Goal: Information Seeking & Learning: Learn about a topic

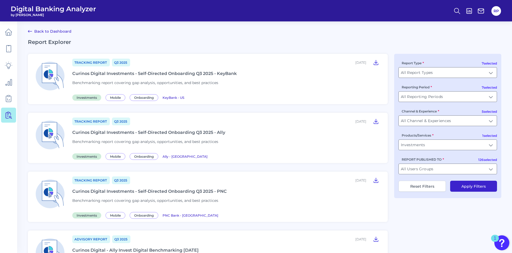
click at [465, 11] on div at bounding box center [470, 11] width 12 height 8
click at [459, 11] on icon at bounding box center [458, 11] width 8 height 8
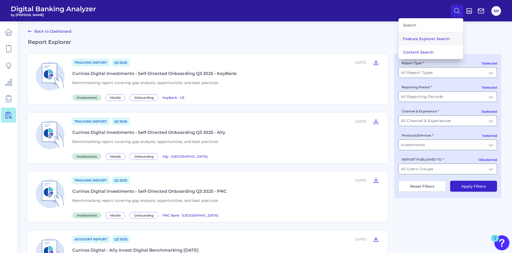
click at [441, 36] on button "Feature Explorer Search" at bounding box center [431, 38] width 64 height 13
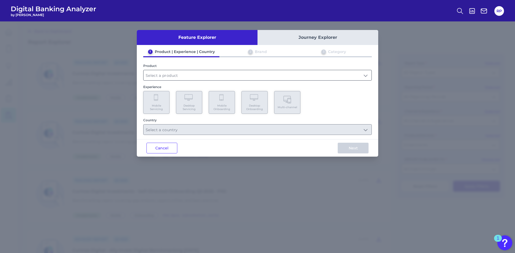
click at [210, 70] on input "text" at bounding box center [257, 75] width 228 height 10
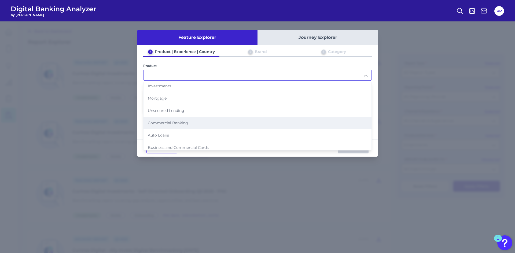
scroll to position [55, 0]
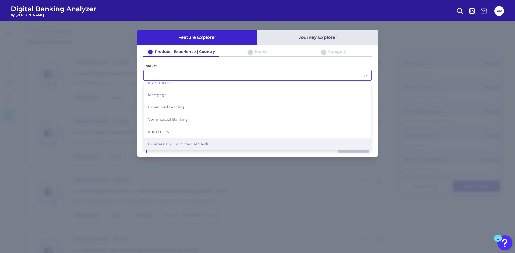
click at [184, 144] on span "Business and Commercial Cards" at bounding box center [178, 144] width 61 height 5
type input "Business and Commercial Cards"
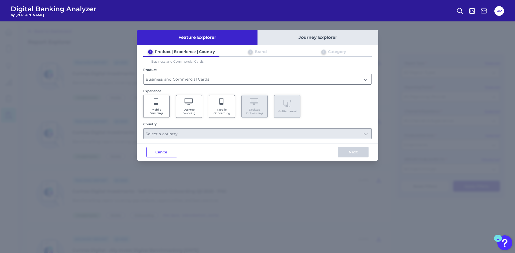
click at [222, 109] on span "Mobile Onboarding" at bounding box center [221, 111] width 20 height 7
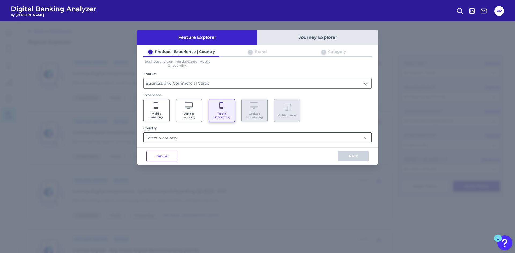
click at [230, 140] on input "text" at bounding box center [257, 138] width 228 height 10
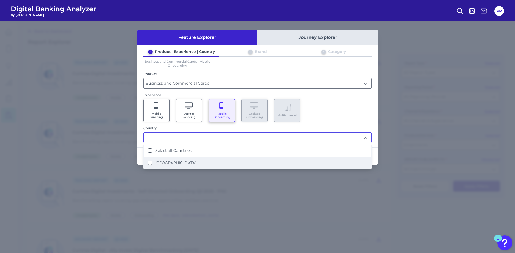
click at [177, 161] on label "[GEOGRAPHIC_DATA]" at bounding box center [175, 163] width 41 height 5
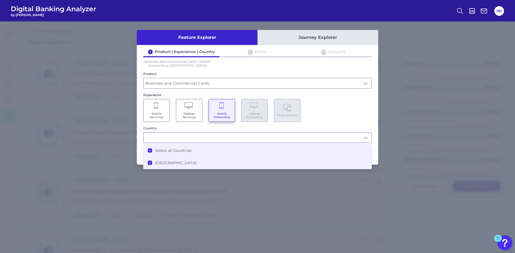
type input "Select all Countries"
click at [342, 106] on div "Mobile Servicing Desktop Servicing Mobile Onboarding Desktop Onboarding Multi-c…" at bounding box center [257, 110] width 228 height 23
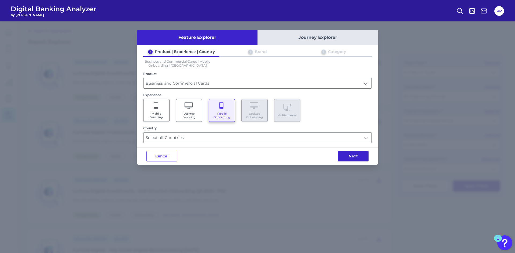
click at [348, 156] on button "Next" at bounding box center [352, 156] width 31 height 11
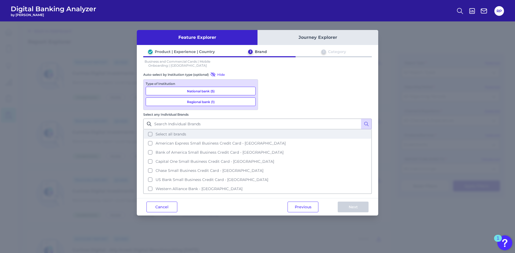
click at [267, 130] on button "Select all brands" at bounding box center [257, 134] width 227 height 9
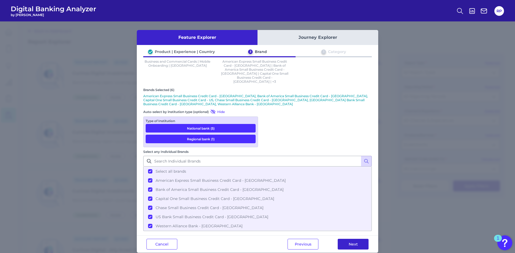
click at [354, 239] on button "Next" at bounding box center [352, 244] width 31 height 11
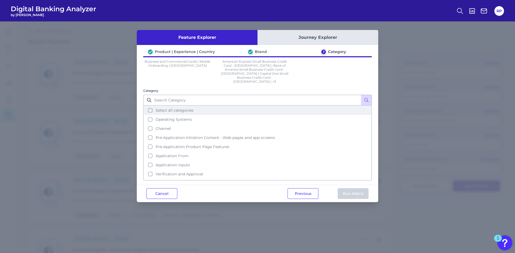
click at [185, 108] on span "Select all categories" at bounding box center [174, 110] width 38 height 5
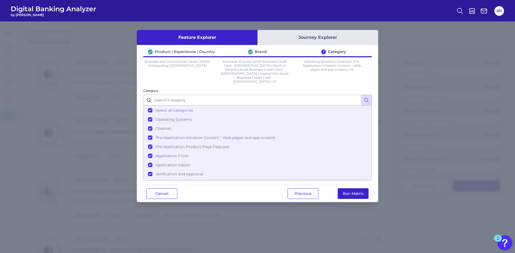
click at [347, 188] on button "Run Matrix" at bounding box center [352, 193] width 31 height 11
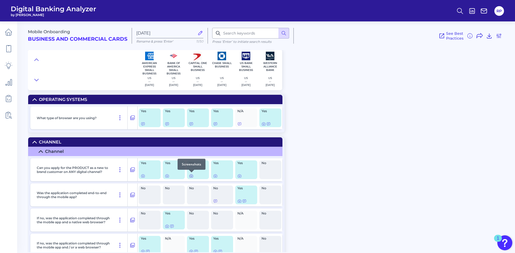
click at [193, 176] on icon at bounding box center [191, 176] width 4 height 4
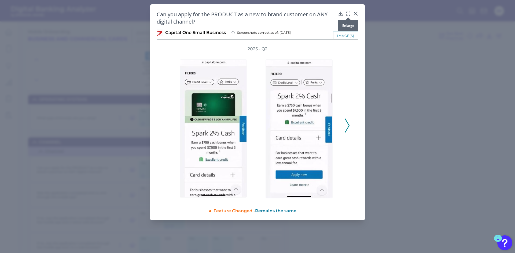
click at [348, 12] on icon at bounding box center [347, 13] width 5 height 5
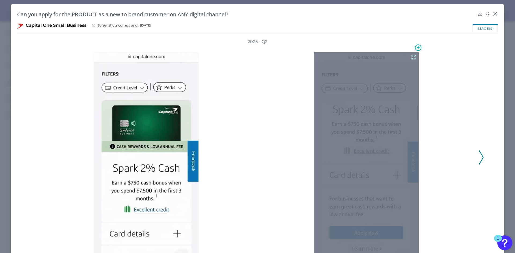
scroll to position [43, 0]
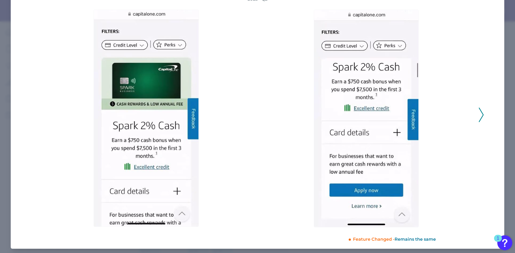
click at [481, 115] on button at bounding box center [480, 115] width 5 height 14
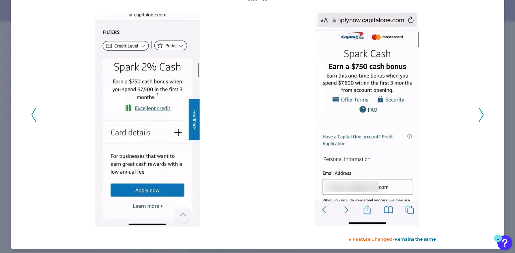
click at [481, 115] on button at bounding box center [480, 115] width 5 height 14
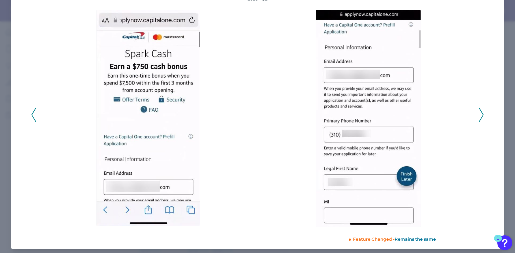
click at [481, 115] on button at bounding box center [480, 115] width 5 height 14
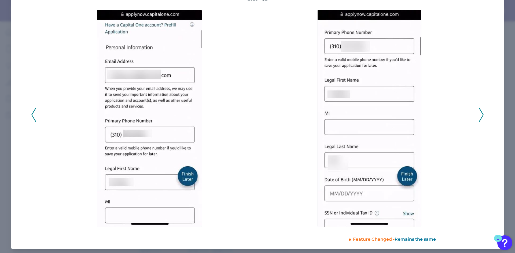
click at [481, 115] on button at bounding box center [480, 115] width 5 height 14
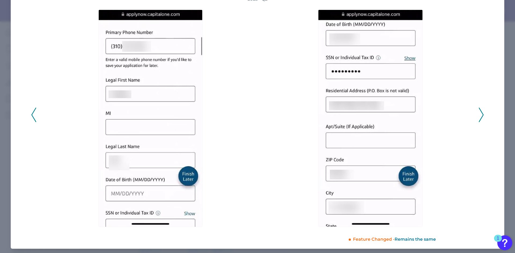
click at [481, 115] on button at bounding box center [480, 115] width 5 height 14
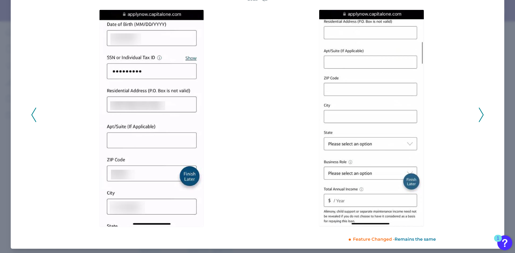
click at [481, 115] on button at bounding box center [480, 115] width 5 height 14
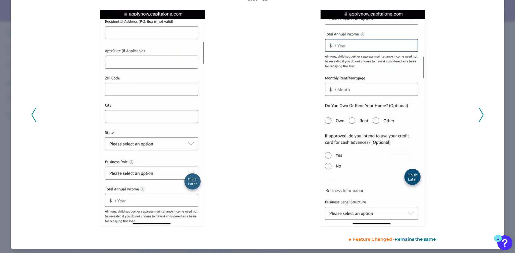
click at [481, 115] on button at bounding box center [480, 115] width 5 height 14
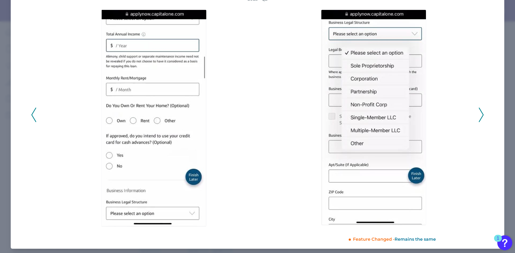
click at [481, 115] on button at bounding box center [480, 115] width 5 height 14
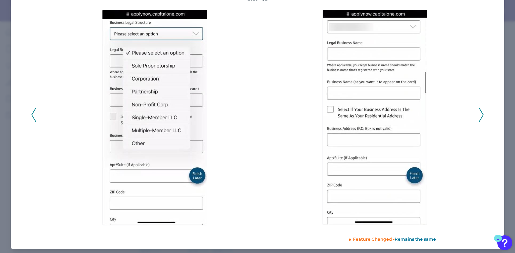
click at [481, 115] on button at bounding box center [480, 115] width 5 height 14
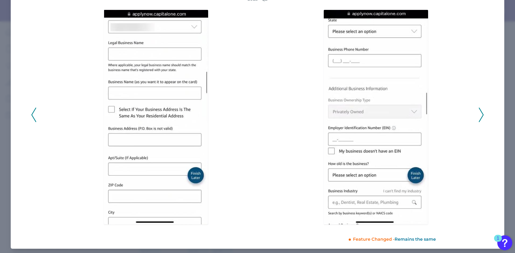
click at [481, 115] on button at bounding box center [480, 115] width 5 height 14
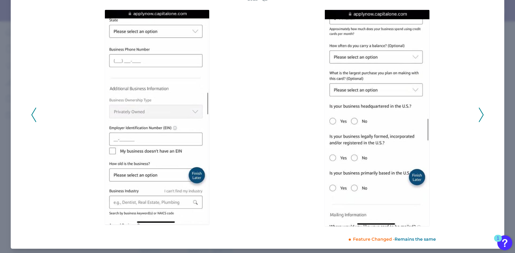
click at [481, 115] on button at bounding box center [480, 115] width 5 height 14
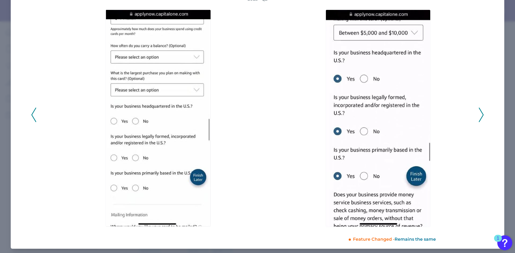
click at [481, 115] on button at bounding box center [480, 115] width 5 height 14
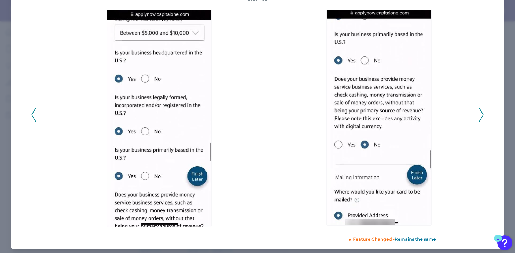
click at [481, 115] on button at bounding box center [480, 115] width 5 height 14
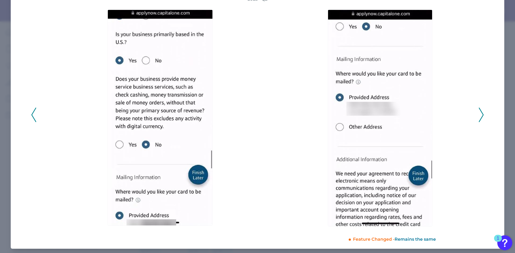
click at [481, 115] on button at bounding box center [480, 115] width 5 height 14
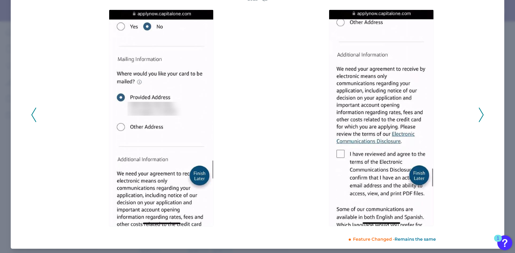
click at [481, 115] on button at bounding box center [480, 115] width 5 height 14
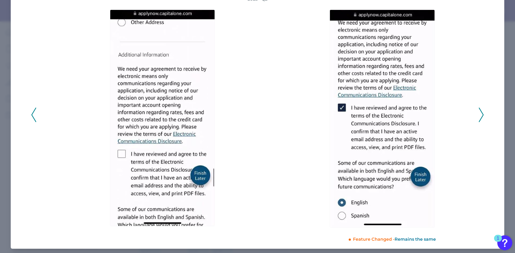
click at [481, 115] on button at bounding box center [480, 115] width 5 height 14
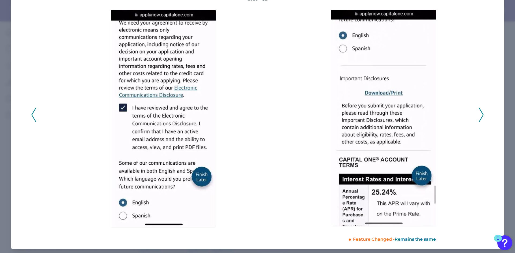
click at [481, 115] on button at bounding box center [480, 115] width 5 height 14
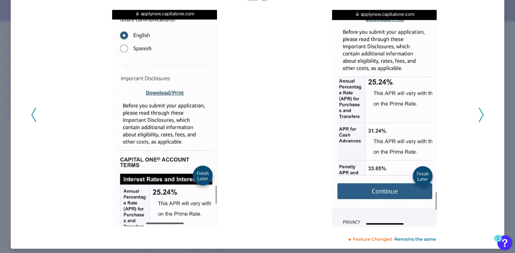
click at [481, 115] on div "2025 - Q2" at bounding box center [257, 112] width 480 height 232
click at [479, 116] on icon at bounding box center [480, 115] width 5 height 14
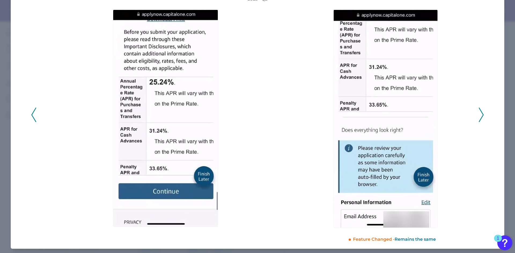
click at [479, 116] on icon at bounding box center [480, 115] width 5 height 14
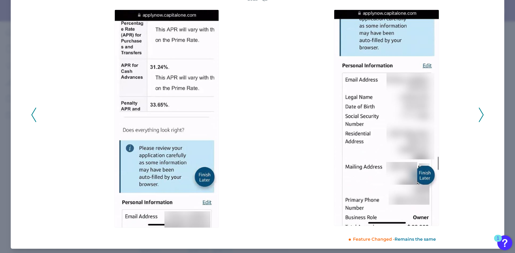
click at [479, 116] on icon at bounding box center [480, 115] width 5 height 14
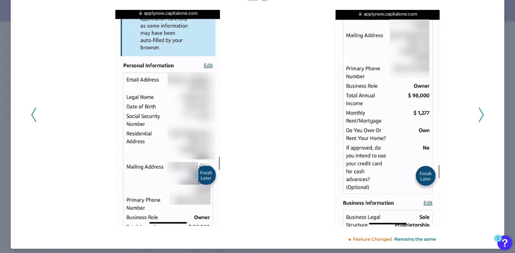
click at [479, 116] on icon at bounding box center [480, 115] width 5 height 14
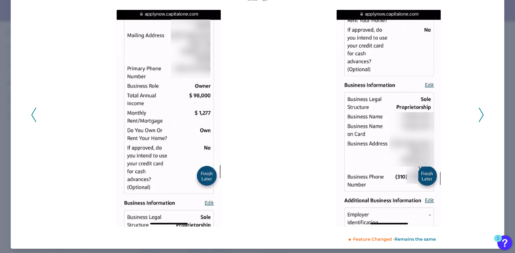
click at [479, 116] on icon at bounding box center [480, 115] width 5 height 14
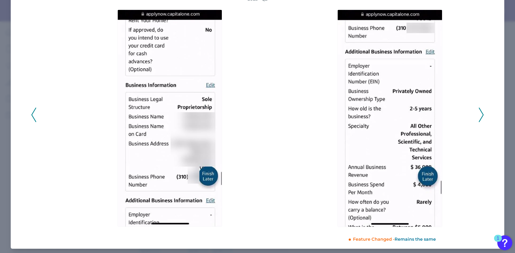
click at [479, 116] on icon at bounding box center [480, 115] width 5 height 14
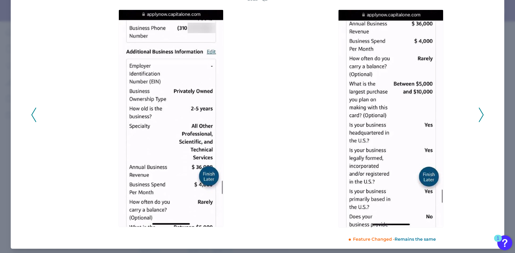
click at [479, 116] on icon at bounding box center [480, 115] width 5 height 14
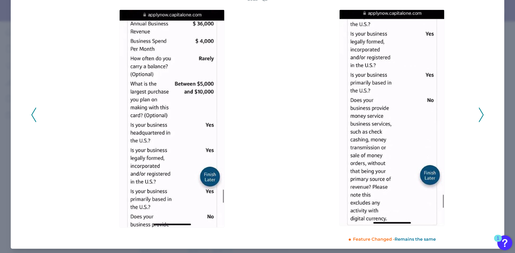
click at [479, 116] on icon at bounding box center [480, 115] width 5 height 14
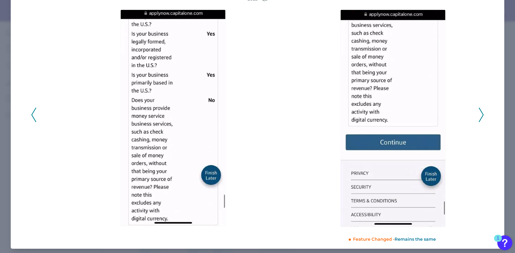
click at [479, 116] on icon at bounding box center [480, 115] width 5 height 14
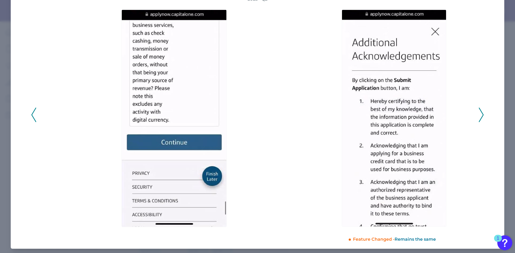
click at [479, 116] on icon at bounding box center [480, 115] width 5 height 14
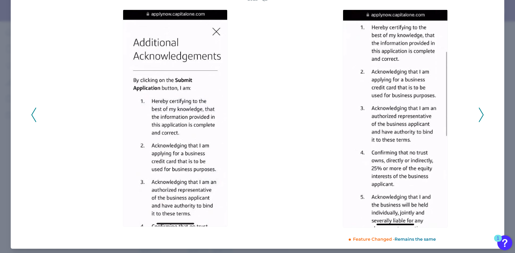
click at [479, 116] on icon at bounding box center [480, 115] width 5 height 14
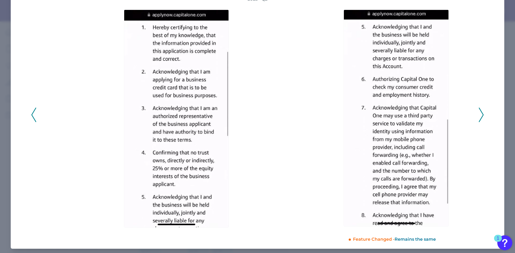
click at [479, 116] on icon at bounding box center [480, 115] width 5 height 14
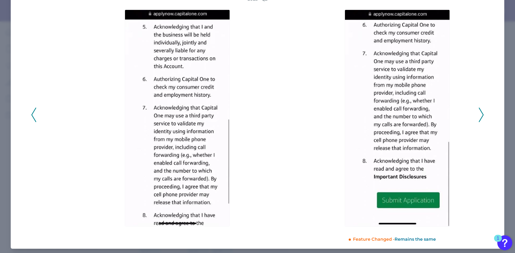
click at [479, 116] on icon at bounding box center [480, 115] width 5 height 14
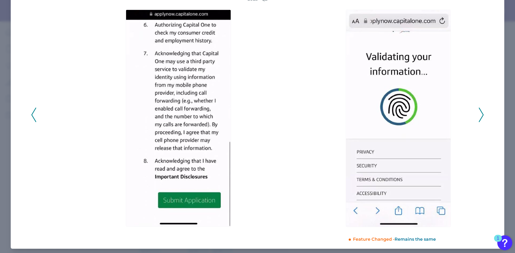
click at [479, 116] on icon at bounding box center [480, 115] width 5 height 14
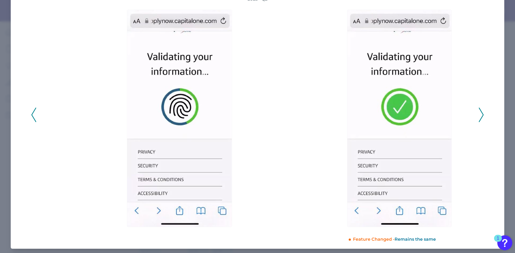
click at [479, 116] on icon at bounding box center [480, 115] width 5 height 14
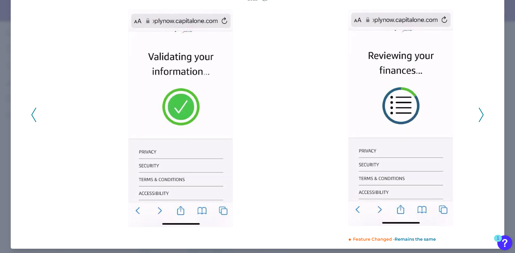
click at [479, 116] on icon at bounding box center [480, 115] width 5 height 14
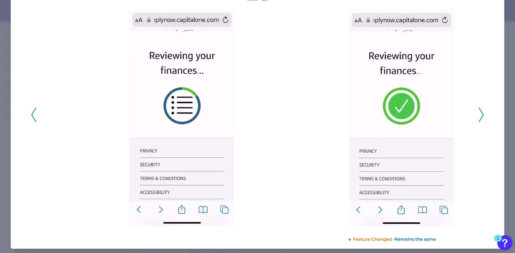
click at [479, 116] on icon at bounding box center [480, 115] width 5 height 14
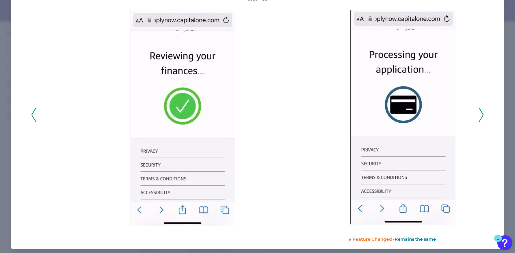
click at [479, 116] on icon at bounding box center [480, 115] width 5 height 14
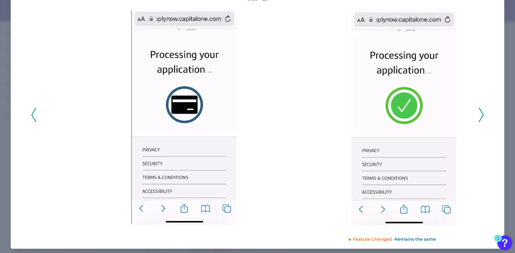
click at [479, 116] on icon at bounding box center [480, 115] width 5 height 14
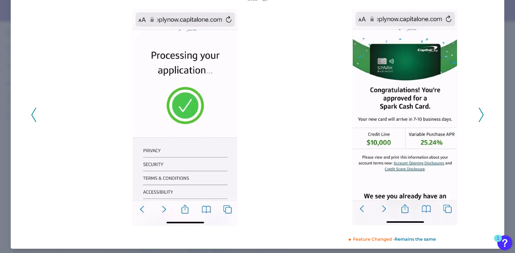
click at [479, 116] on icon at bounding box center [480, 115] width 5 height 14
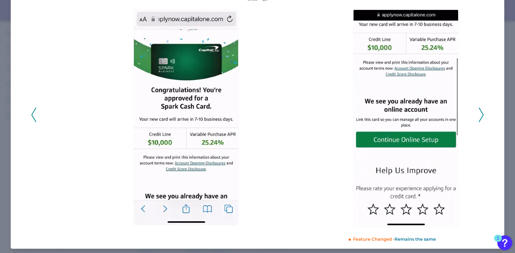
click at [479, 116] on icon at bounding box center [480, 115] width 5 height 14
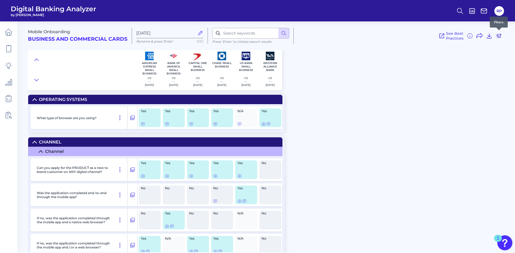
click at [500, 37] on icon at bounding box center [498, 36] width 4 height 4
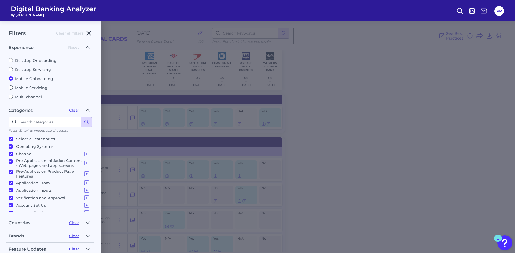
click at [89, 32] on icon "button" at bounding box center [89, 33] width 6 height 6
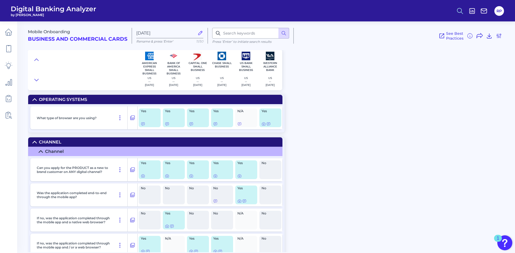
click at [460, 12] on circle at bounding box center [459, 10] width 4 height 4
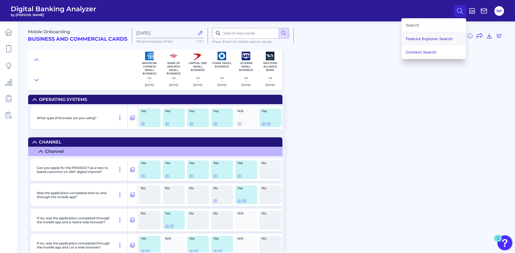
click at [436, 43] on button "Feature Explorer Search" at bounding box center [433, 38] width 64 height 13
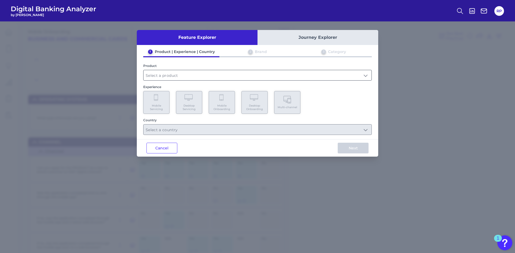
click at [213, 72] on input "text" at bounding box center [257, 75] width 228 height 10
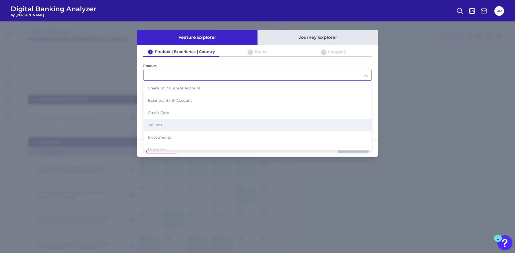
scroll to position [54, 0]
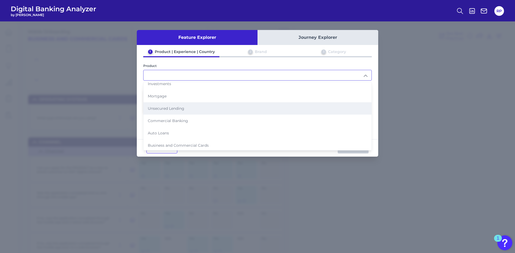
click at [177, 108] on span "Unsecured Lending" at bounding box center [166, 108] width 36 height 5
type input "Unsecured Lending"
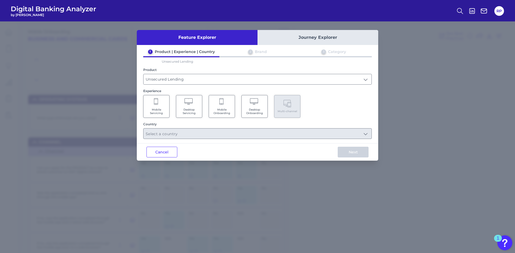
click at [226, 111] on span "Mobile Onboarding" at bounding box center [221, 111] width 20 height 7
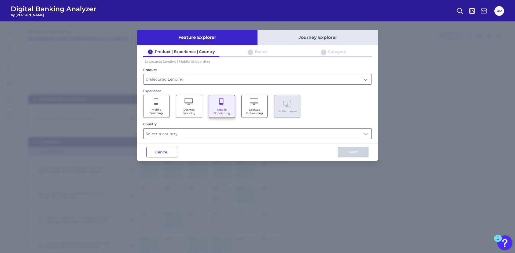
click at [241, 132] on input "text" at bounding box center [257, 134] width 228 height 10
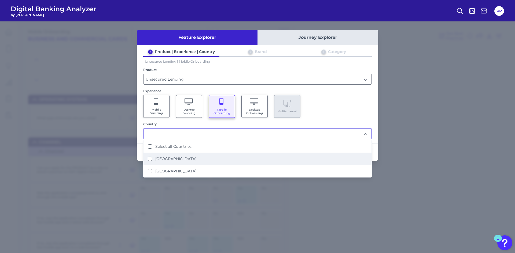
click at [184, 159] on li "[GEOGRAPHIC_DATA]" at bounding box center [257, 159] width 228 height 12
type input "[GEOGRAPHIC_DATA]"
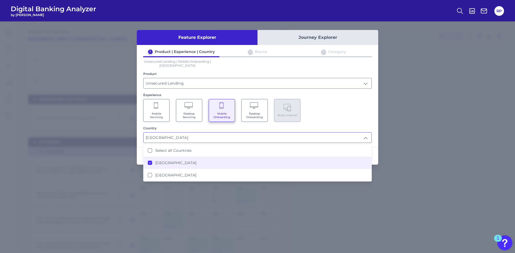
drag, startPoint x: 361, startPoint y: 110, endPoint x: 365, endPoint y: 156, distance: 45.7
click at [361, 110] on div "Mobile Servicing Desktop Servicing Mobile Onboarding Desktop Onboarding Multi-c…" at bounding box center [257, 110] width 228 height 23
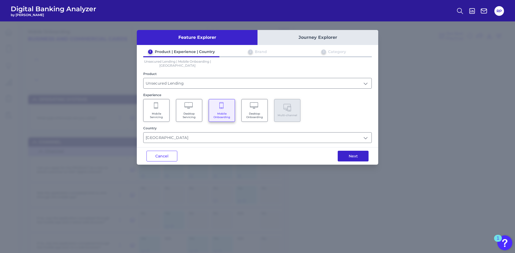
click at [362, 157] on button "Next" at bounding box center [352, 156] width 31 height 11
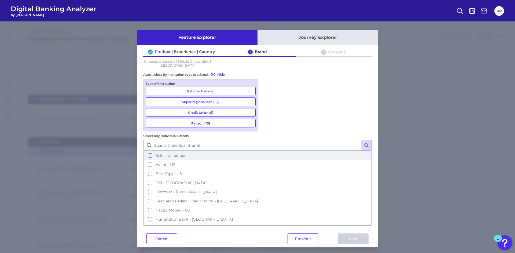
drag, startPoint x: 281, startPoint y: 95, endPoint x: 341, endPoint y: 167, distance: 93.4
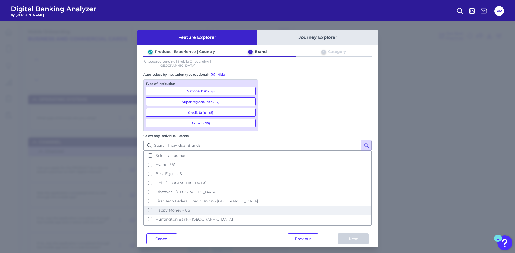
click at [186, 153] on span "Select all brands" at bounding box center [170, 155] width 31 height 5
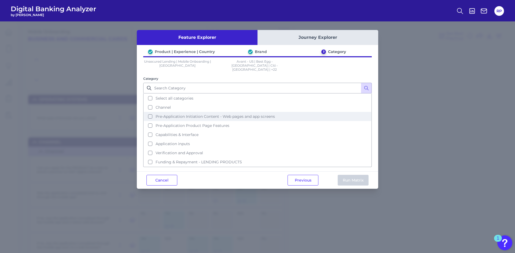
drag, startPoint x: 178, startPoint y: 94, endPoint x: 244, endPoint y: 117, distance: 70.4
click at [178, 96] on span "Select all categories" at bounding box center [174, 98] width 38 height 5
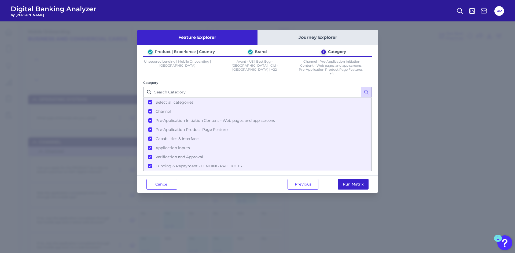
click at [353, 183] on button "Run Matrix" at bounding box center [352, 184] width 31 height 11
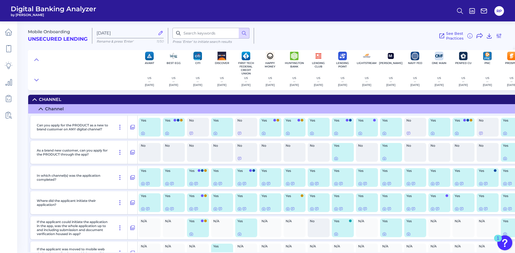
checkbox input "true"
click at [167, 133] on icon at bounding box center [167, 133] width 4 height 4
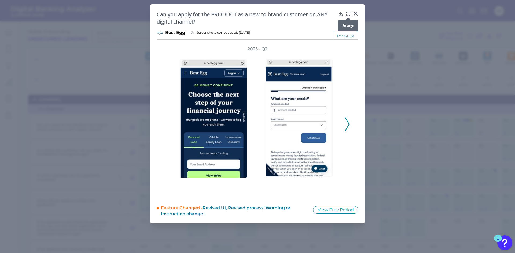
click at [347, 12] on icon at bounding box center [347, 13] width 5 height 5
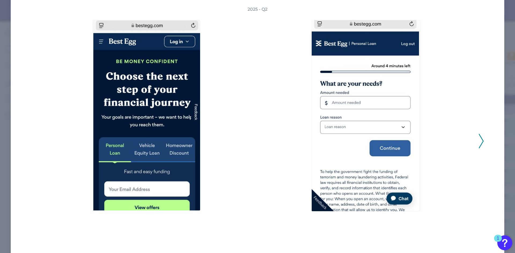
scroll to position [27, 0]
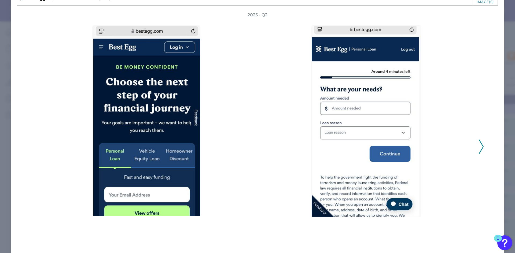
click at [479, 145] on icon at bounding box center [480, 147] width 5 height 14
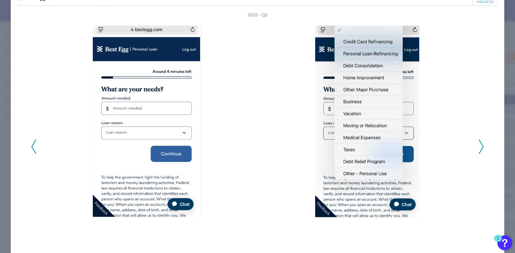
click at [479, 145] on icon at bounding box center [480, 147] width 5 height 14
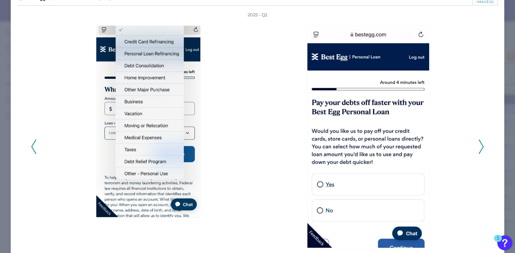
click at [479, 145] on icon at bounding box center [480, 147] width 5 height 14
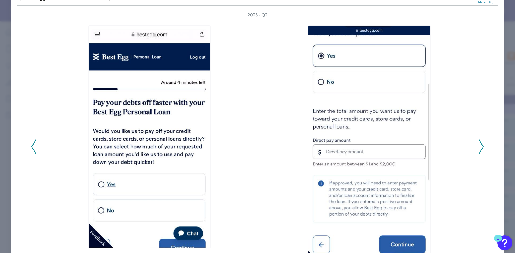
click at [479, 145] on icon at bounding box center [480, 147] width 5 height 14
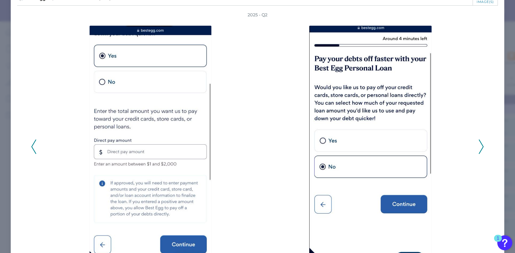
click at [479, 145] on icon at bounding box center [480, 147] width 5 height 14
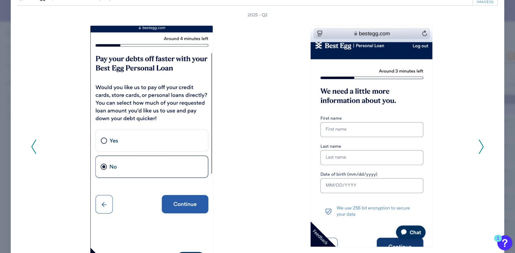
click at [479, 145] on icon at bounding box center [480, 147] width 5 height 14
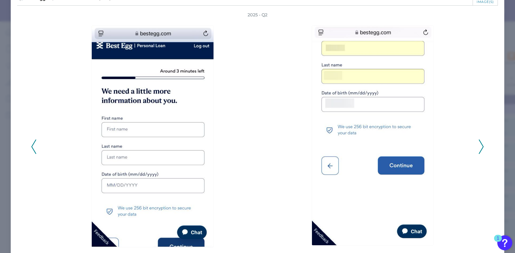
click at [479, 145] on icon at bounding box center [480, 147] width 5 height 14
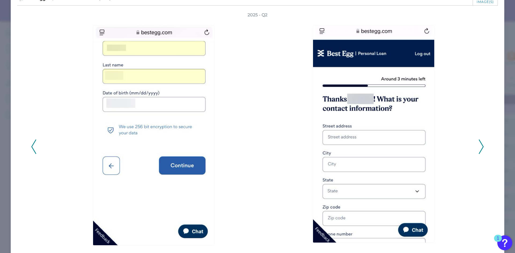
click at [479, 145] on icon at bounding box center [480, 147] width 5 height 14
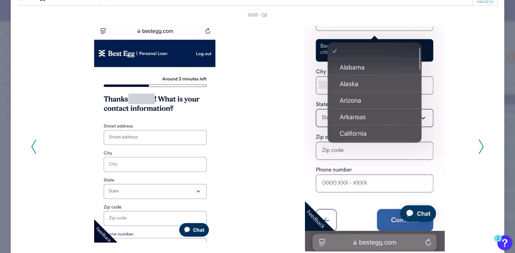
click at [479, 145] on icon at bounding box center [480, 147] width 5 height 14
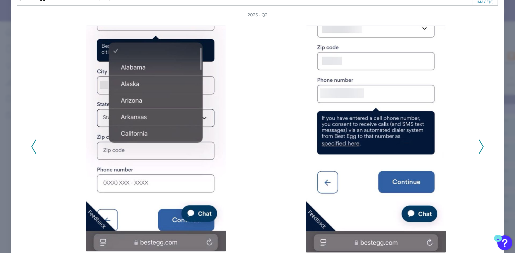
click at [479, 145] on icon at bounding box center [480, 147] width 5 height 14
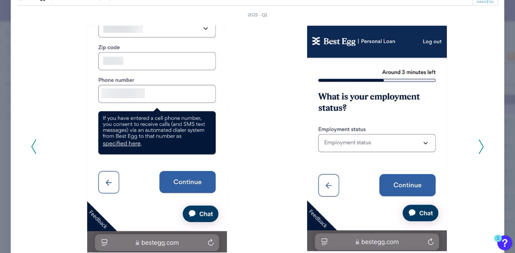
click at [479, 145] on icon at bounding box center [480, 147] width 5 height 14
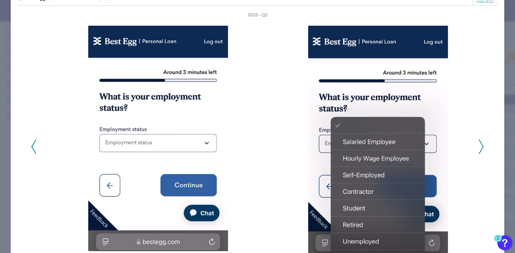
click at [479, 145] on icon at bounding box center [480, 147] width 5 height 14
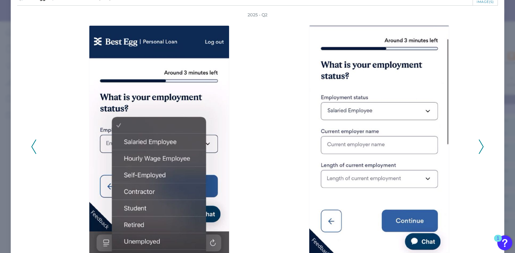
click at [479, 145] on icon at bounding box center [480, 147] width 5 height 14
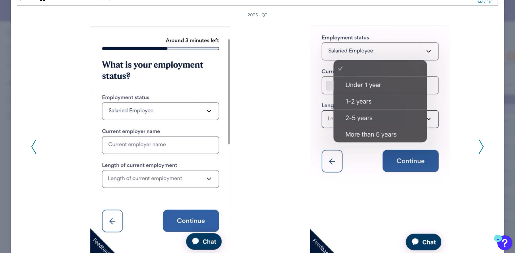
click at [479, 145] on icon at bounding box center [480, 147] width 5 height 14
